Goal: Task Accomplishment & Management: Use online tool/utility

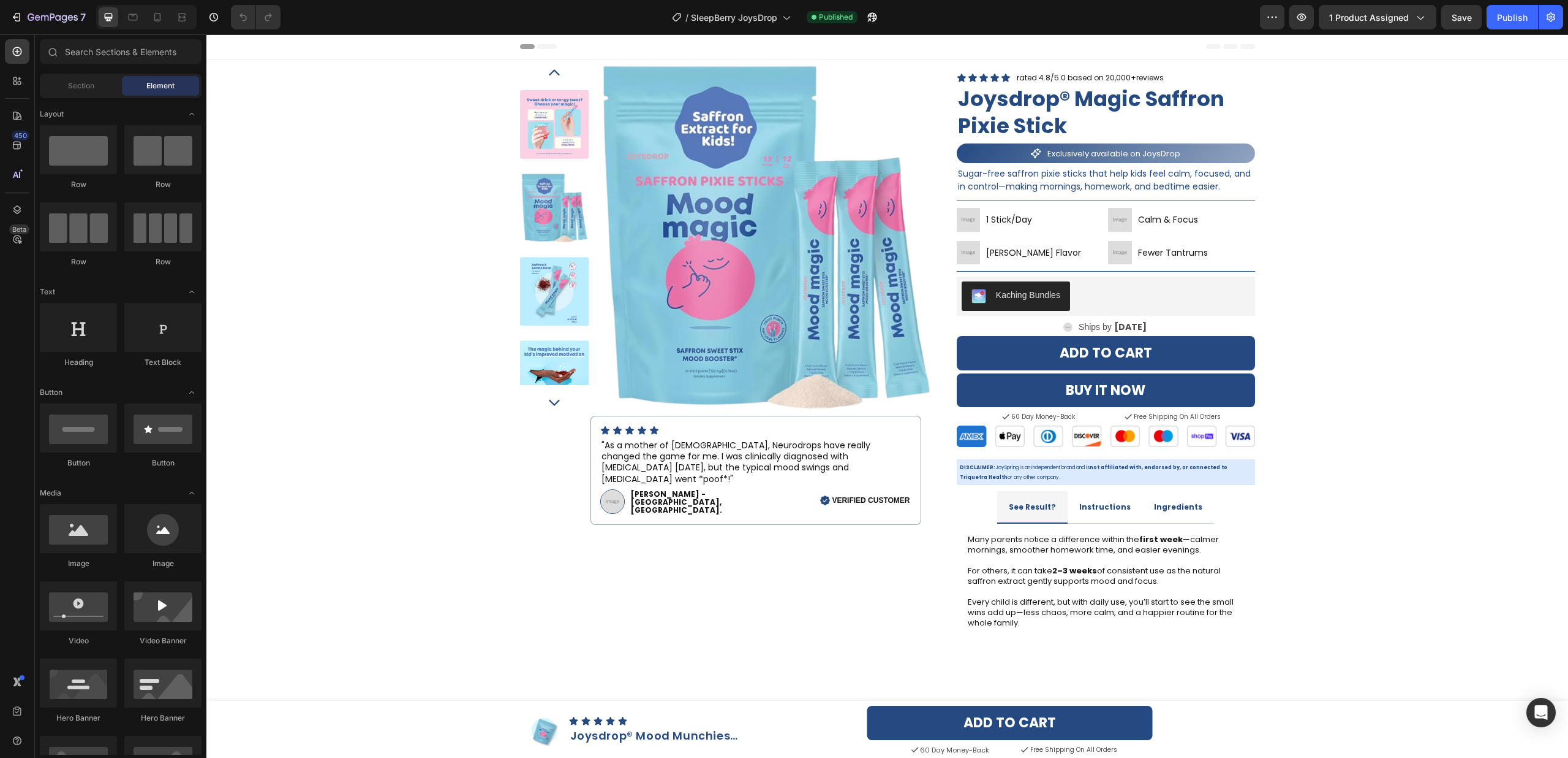
click at [149, 0] on div "7 Version history / SleepBerry JoysDrop Published Preview 1 product assigned Sa…" at bounding box center [784, 17] width 1568 height 35
click at [161, 22] on icon at bounding box center [157, 17] width 12 height 12
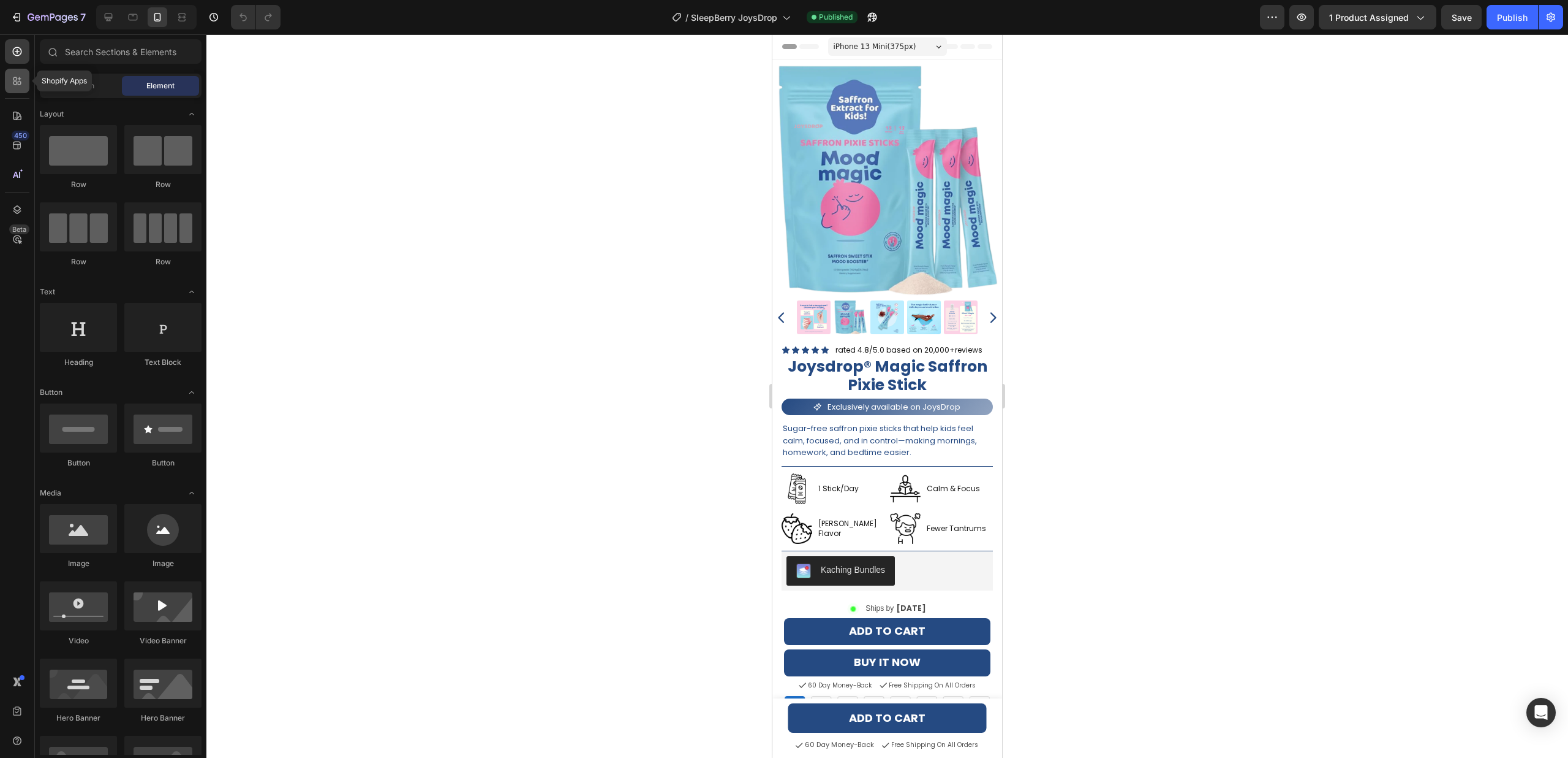
click at [19, 85] on icon at bounding box center [17, 81] width 12 height 12
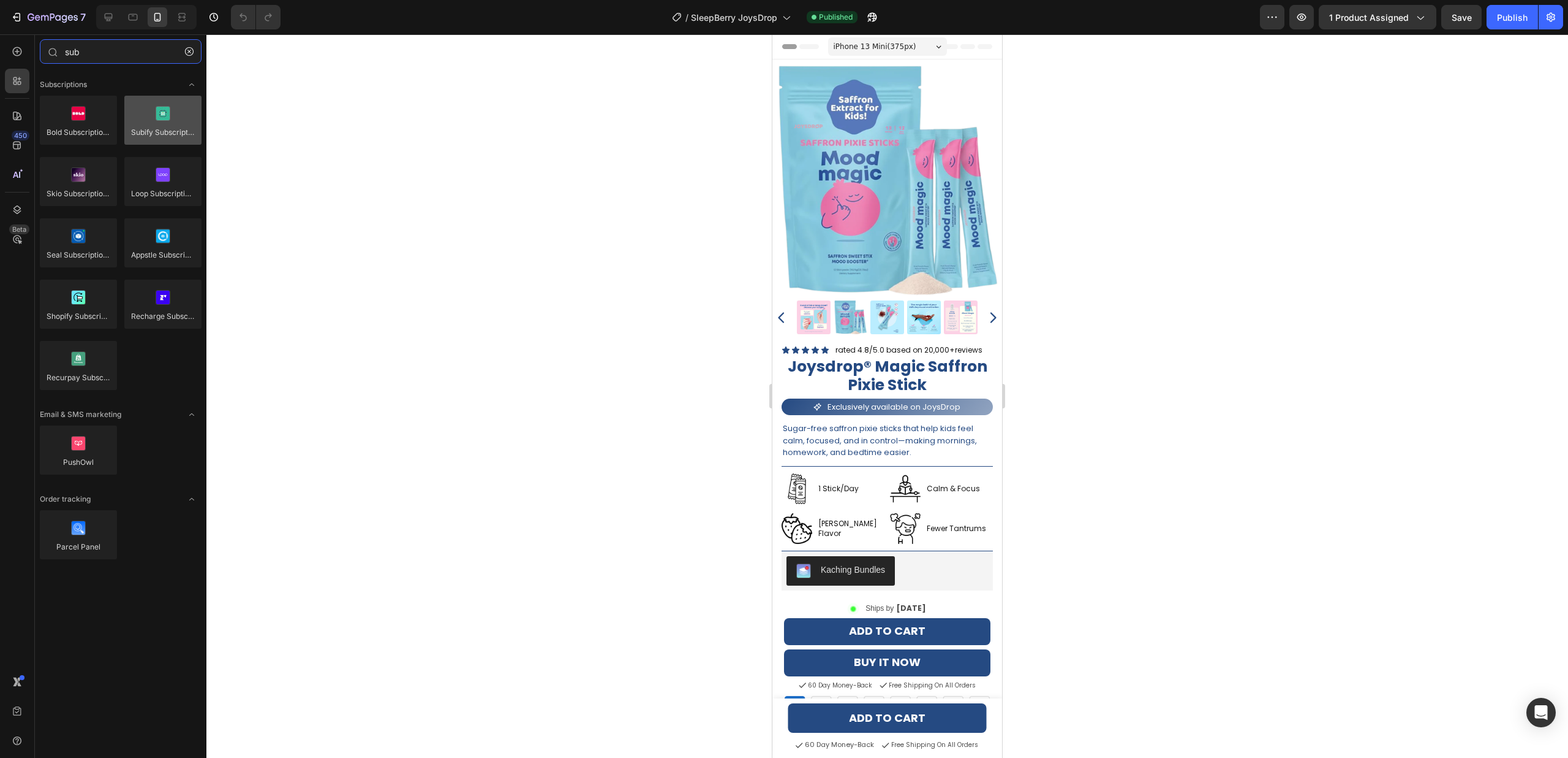
type input "sub"
drag, startPoint x: 938, startPoint y: 164, endPoint x: 856, endPoint y: 578, distance: 422.0
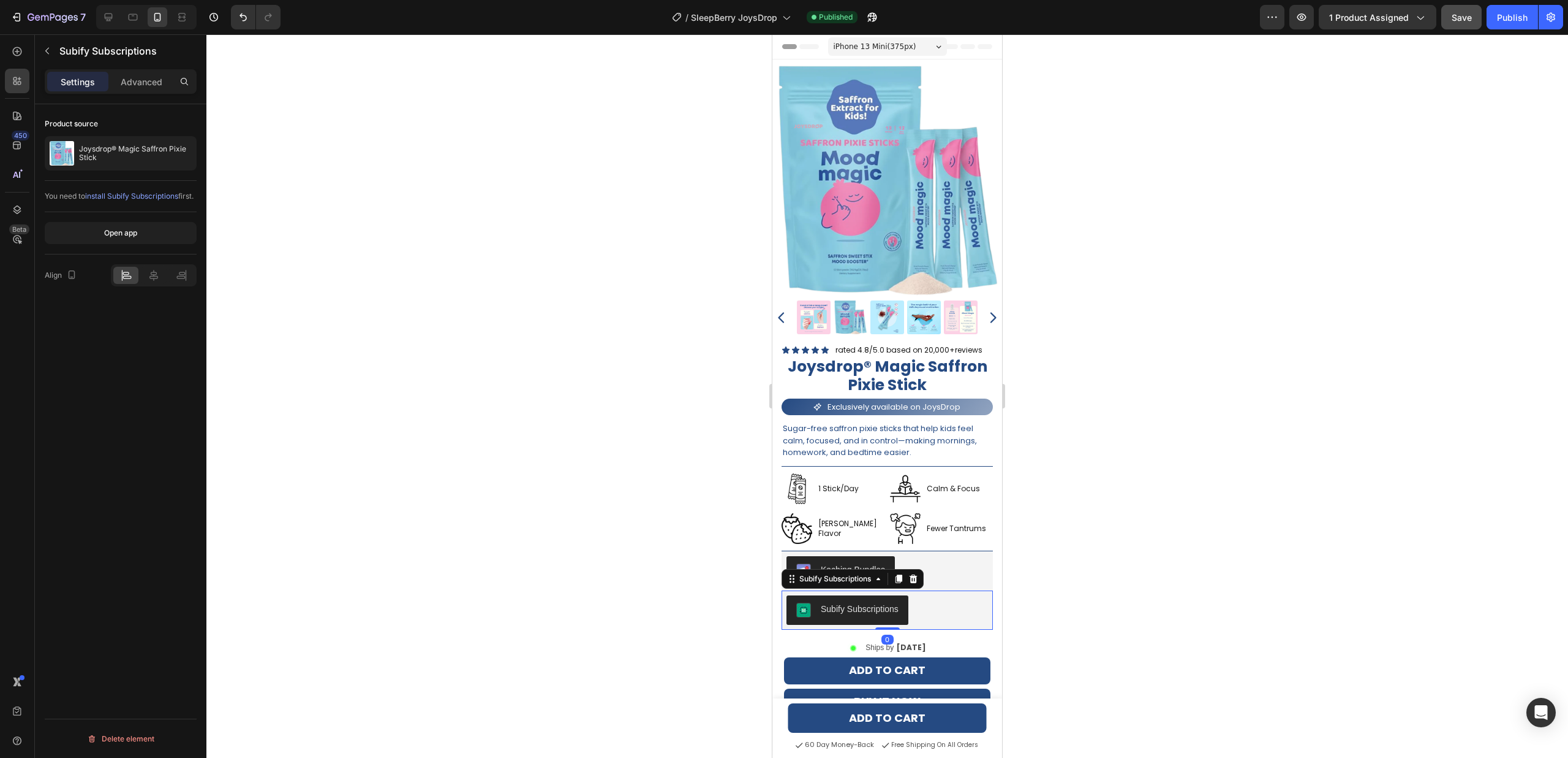
click at [1458, 17] on span "Save" at bounding box center [1462, 17] width 20 height 10
click at [1502, 20] on div "Publish" at bounding box center [1512, 17] width 31 height 13
click at [912, 578] on icon at bounding box center [914, 578] width 8 height 9
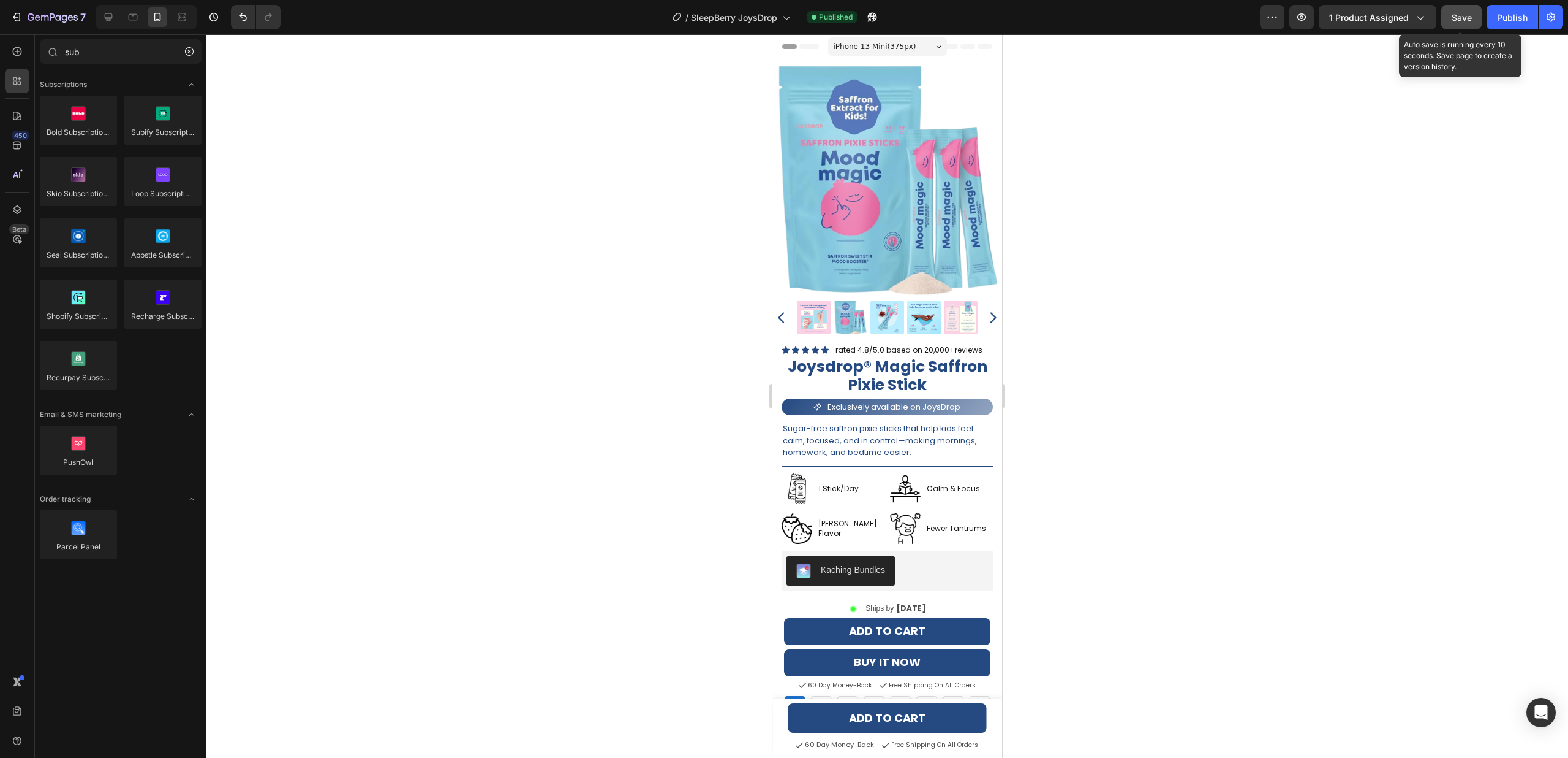
click at [1463, 20] on span "Save" at bounding box center [1462, 17] width 20 height 10
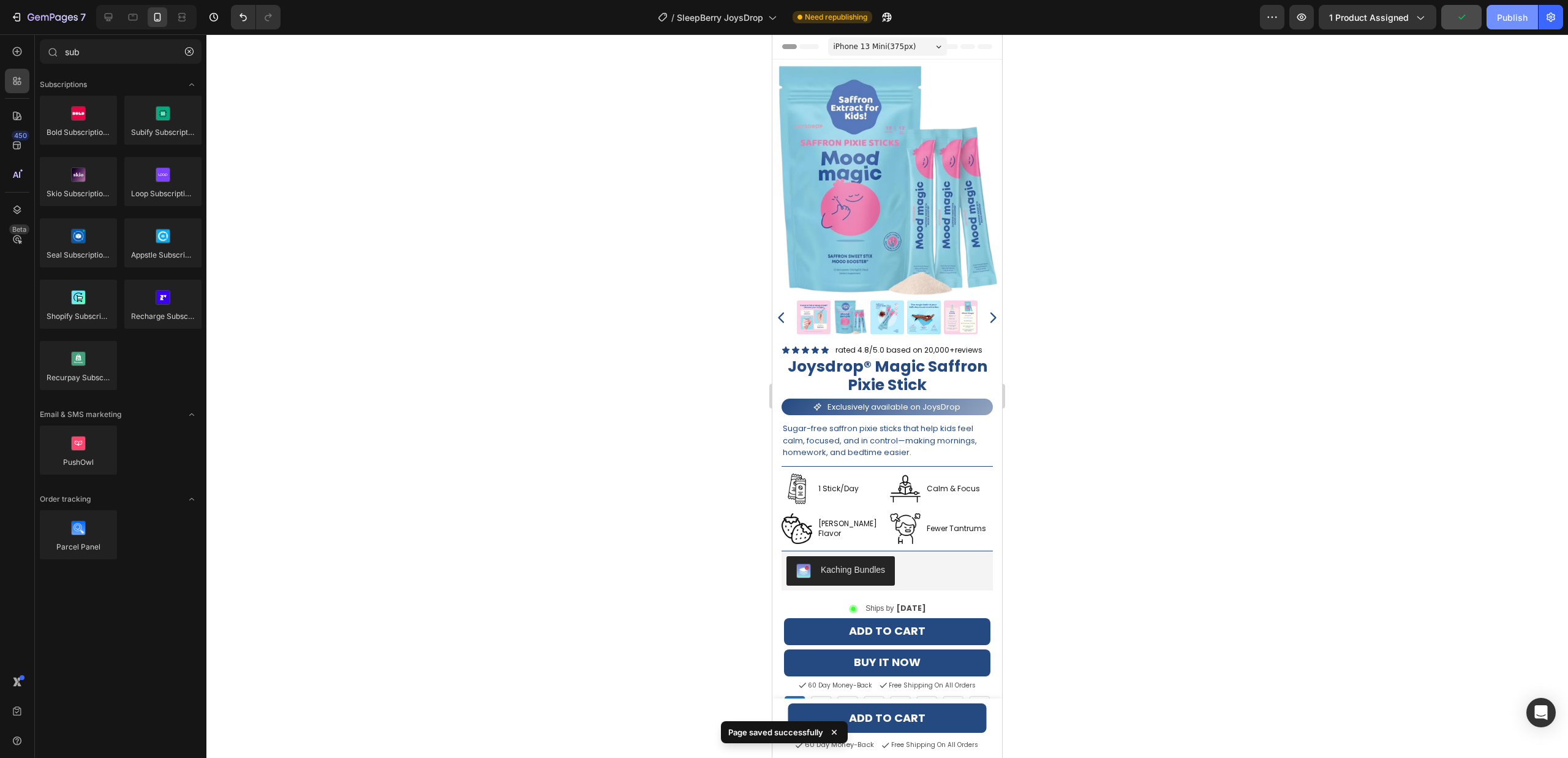
click at [1517, 17] on div "Publish" at bounding box center [1512, 17] width 31 height 13
